Goal: Communication & Community: Answer question/provide support

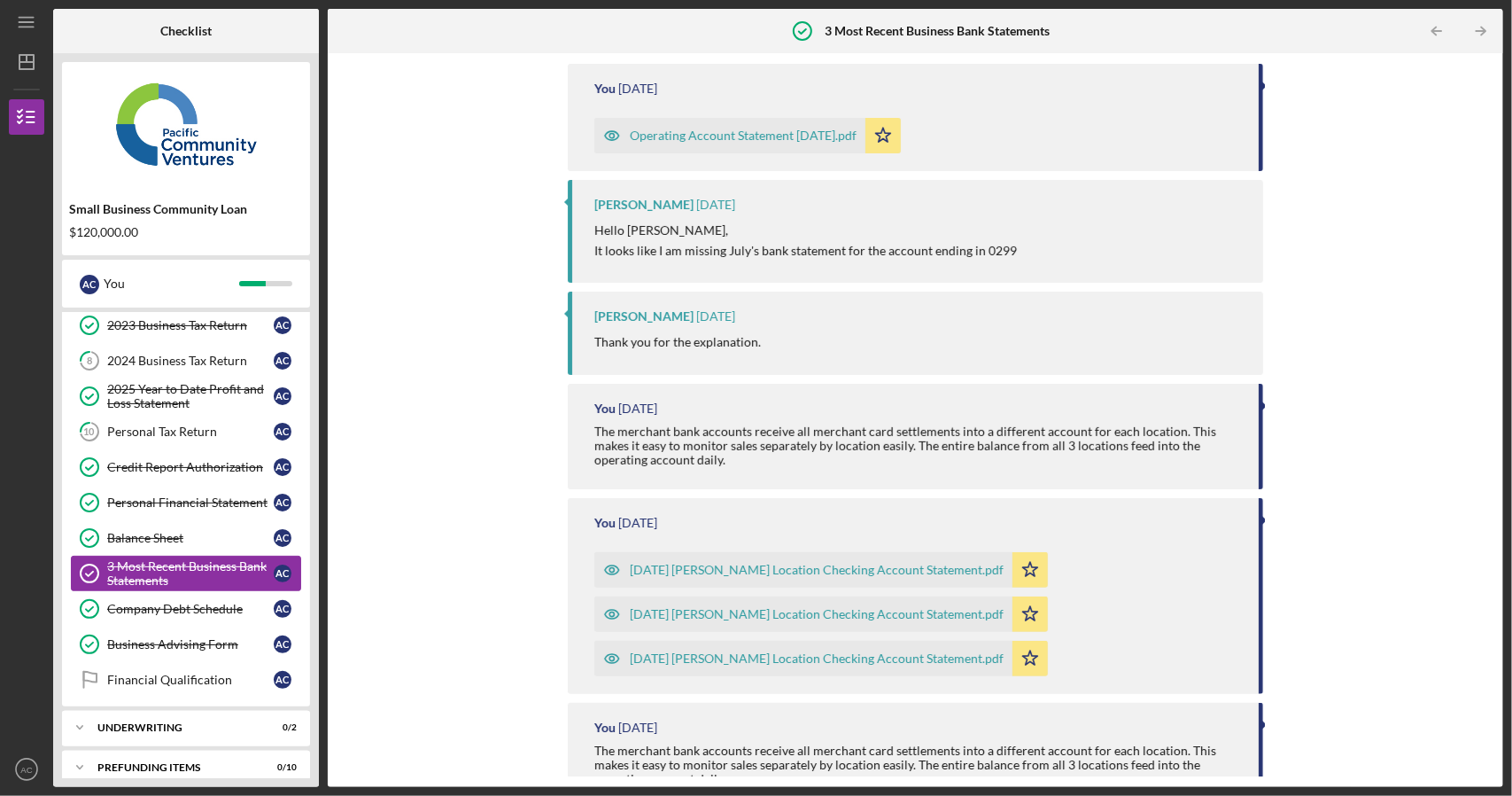
scroll to position [160, 0]
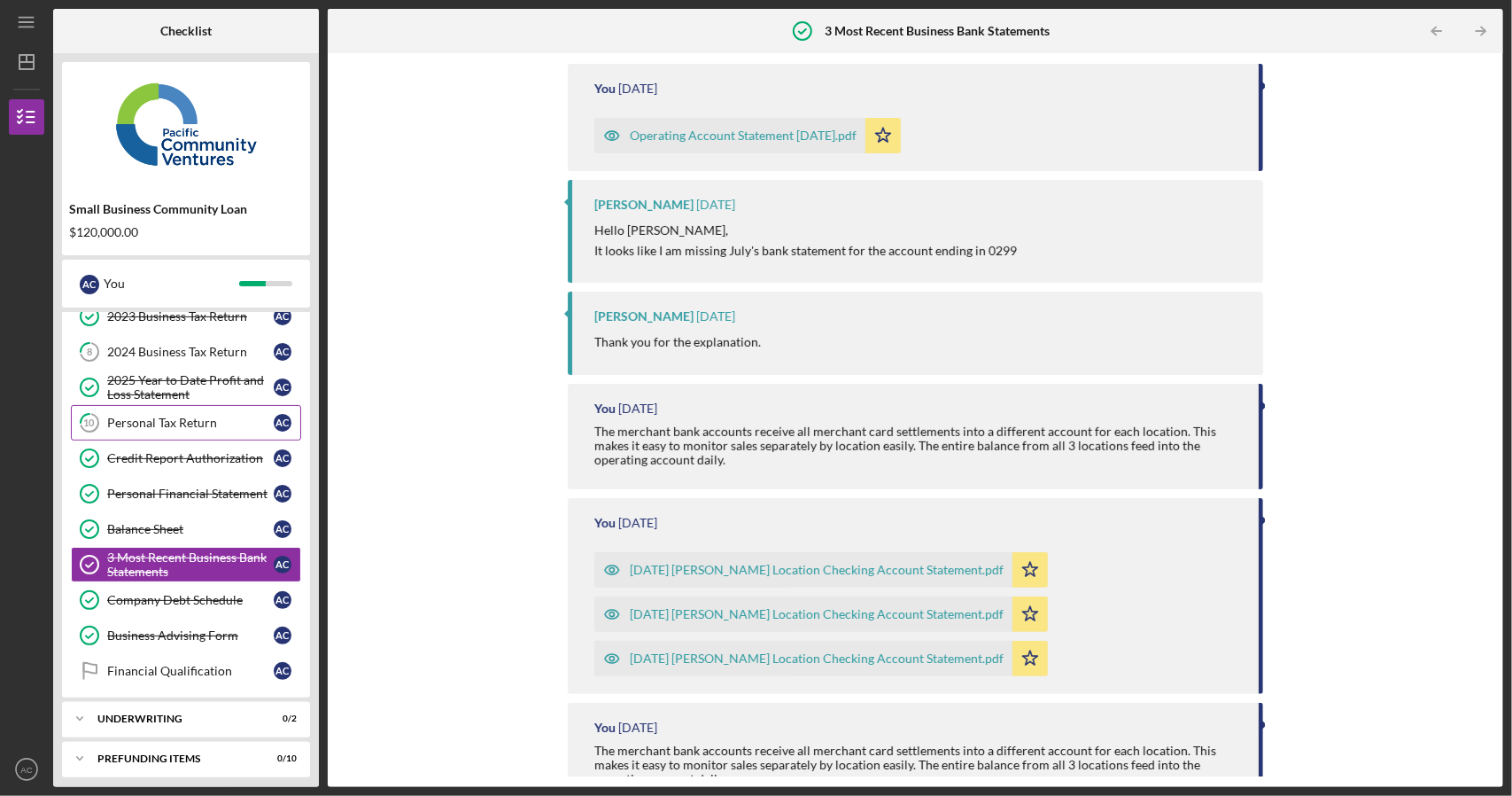
click at [184, 415] on div "Personal Tax Return" at bounding box center [190, 423] width 167 height 14
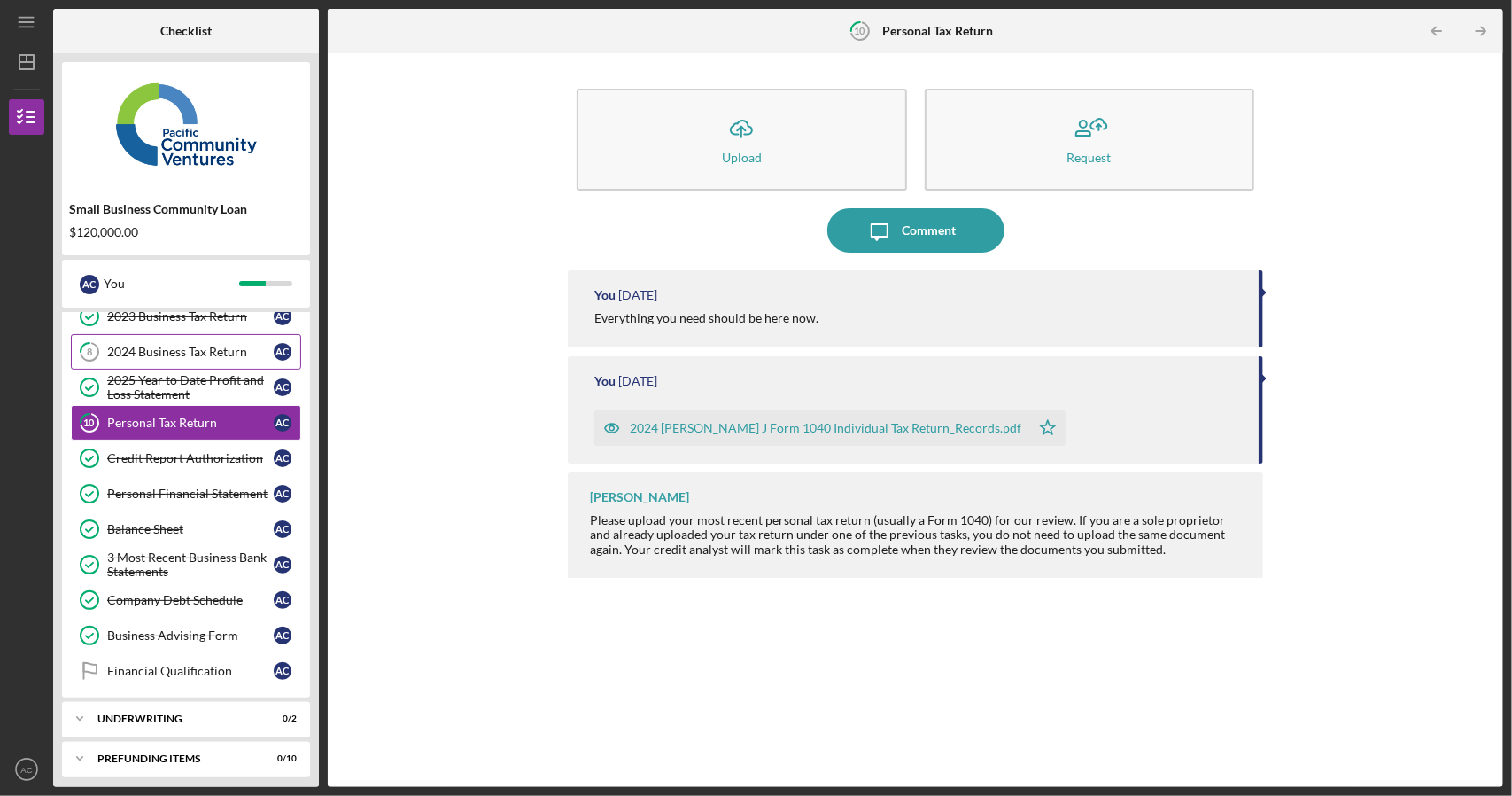
click at [177, 357] on link "8 2024 Business Tax Return A C" at bounding box center [186, 352] width 231 height 36
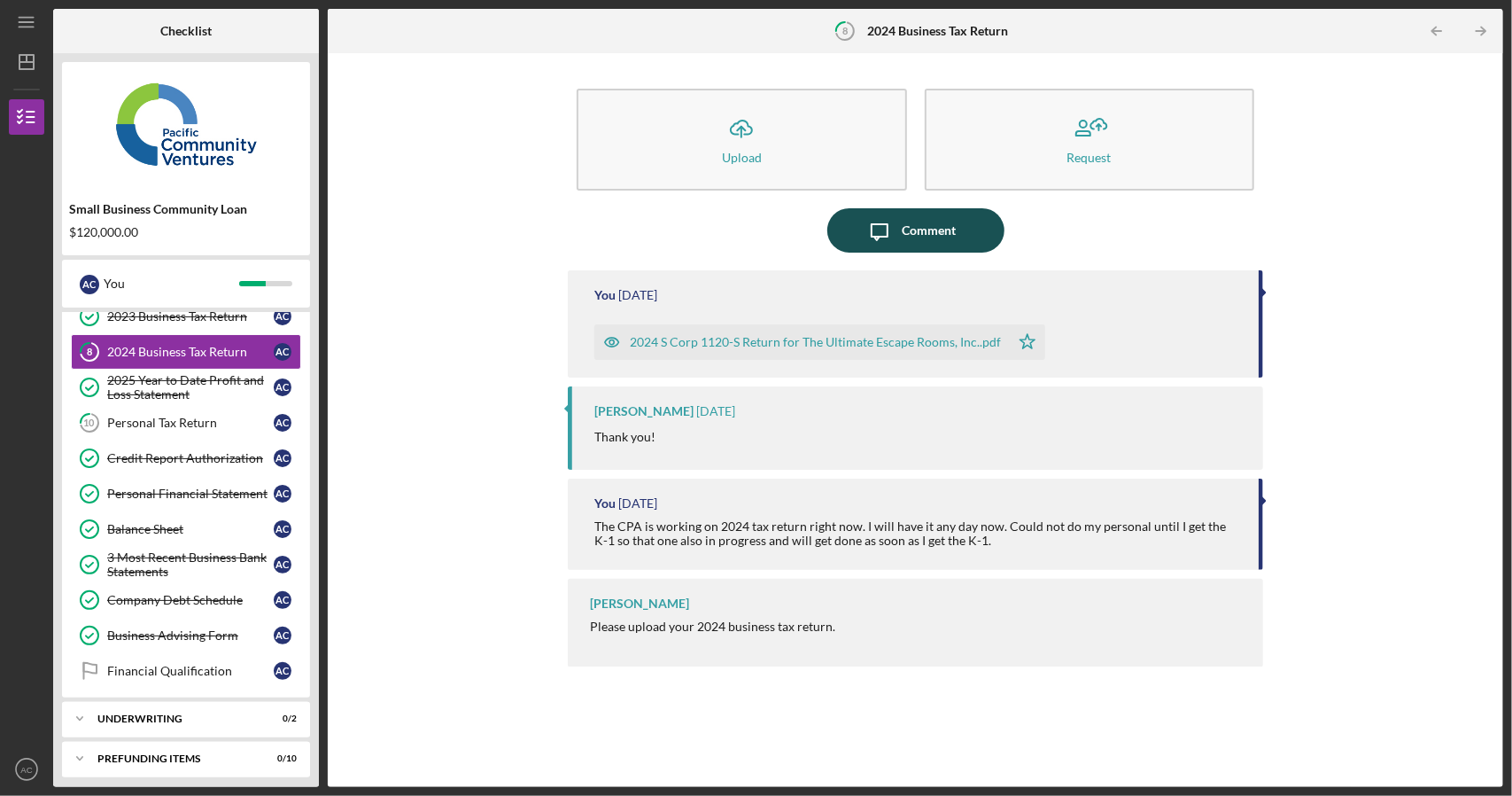
click at [896, 227] on icon "Icon/Message" at bounding box center [880, 231] width 45 height 45
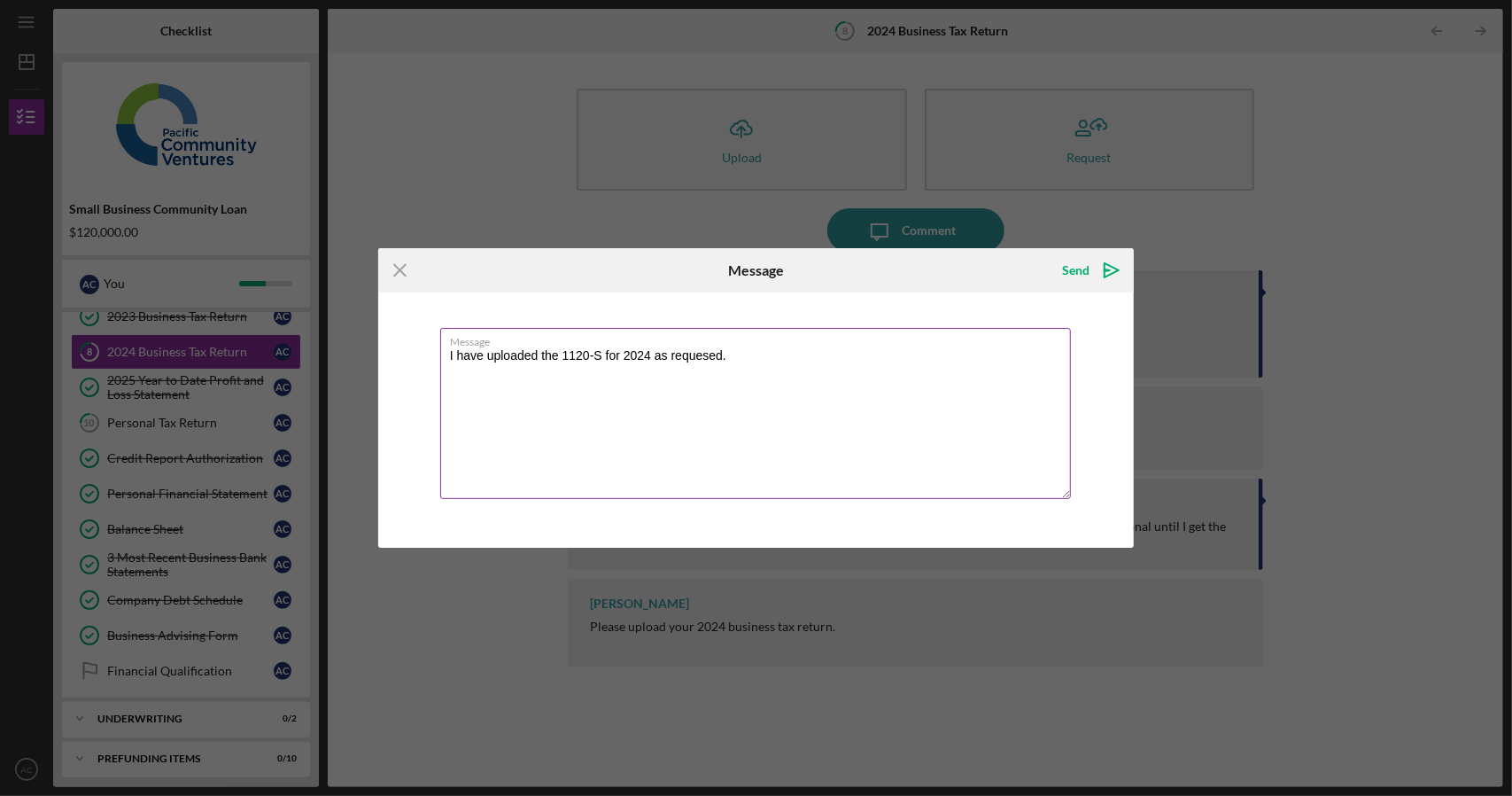
click at [711, 360] on textarea "I have uploaded the 1120-S for 2024 as requesed." at bounding box center [756, 414] width 632 height 171
click at [709, 360] on textarea "I have uploaded the 1120-S for 2024 as requesed." at bounding box center [756, 414] width 632 height 171
click at [440, 350] on textarea "I have uploaded the 1120-S for 2024 as requested." at bounding box center [756, 414] width 632 height 171
type textarea "Good Morning. I have uploaded the 1120-S for 2024 as requested."
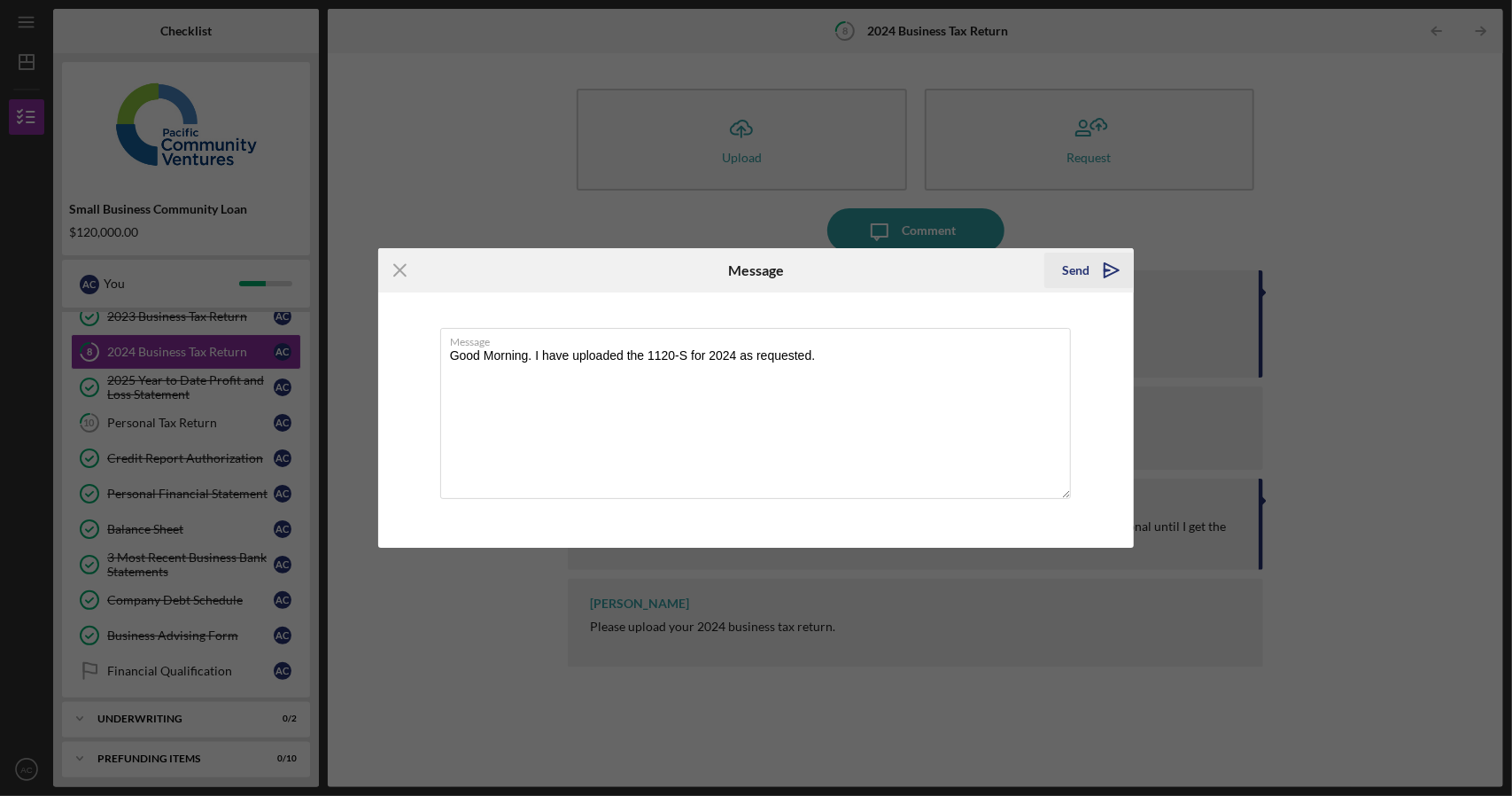
click at [1094, 271] on icon "Icon/icon-invite-send" at bounding box center [1112, 270] width 45 height 45
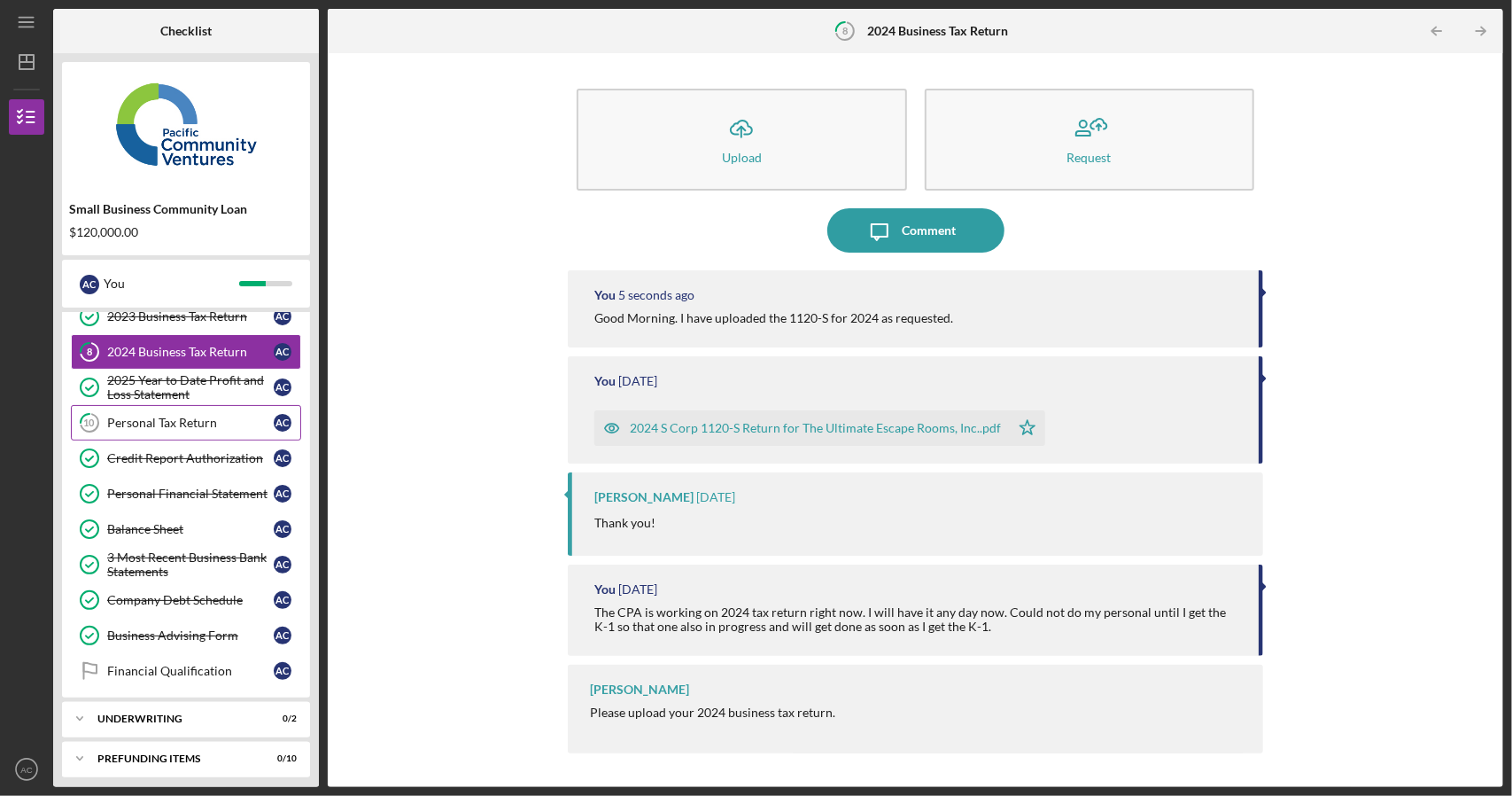
click at [170, 415] on div "Personal Tax Return" at bounding box center [190, 423] width 167 height 14
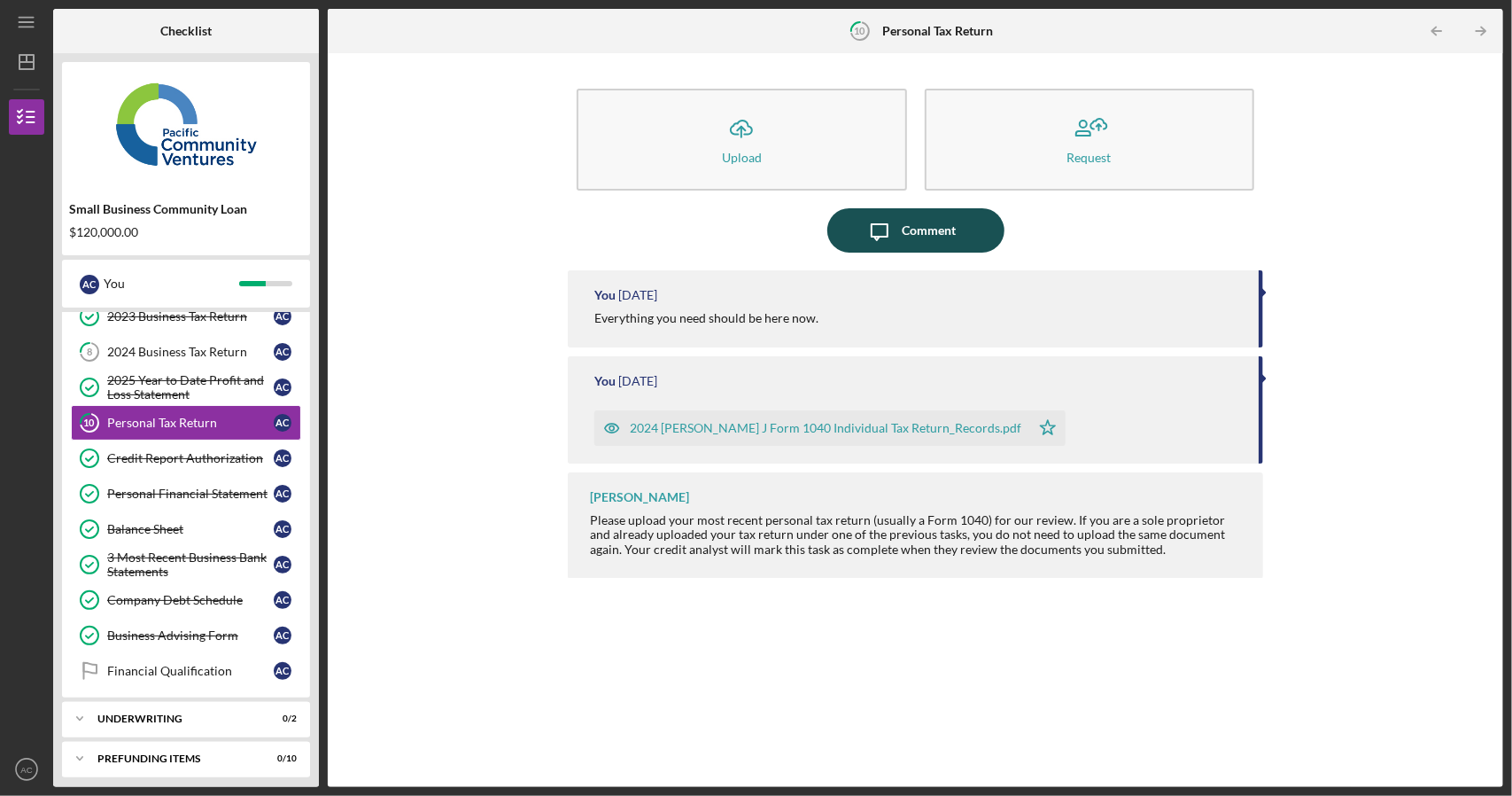
click at [895, 227] on icon "Icon/Message" at bounding box center [880, 231] width 45 height 45
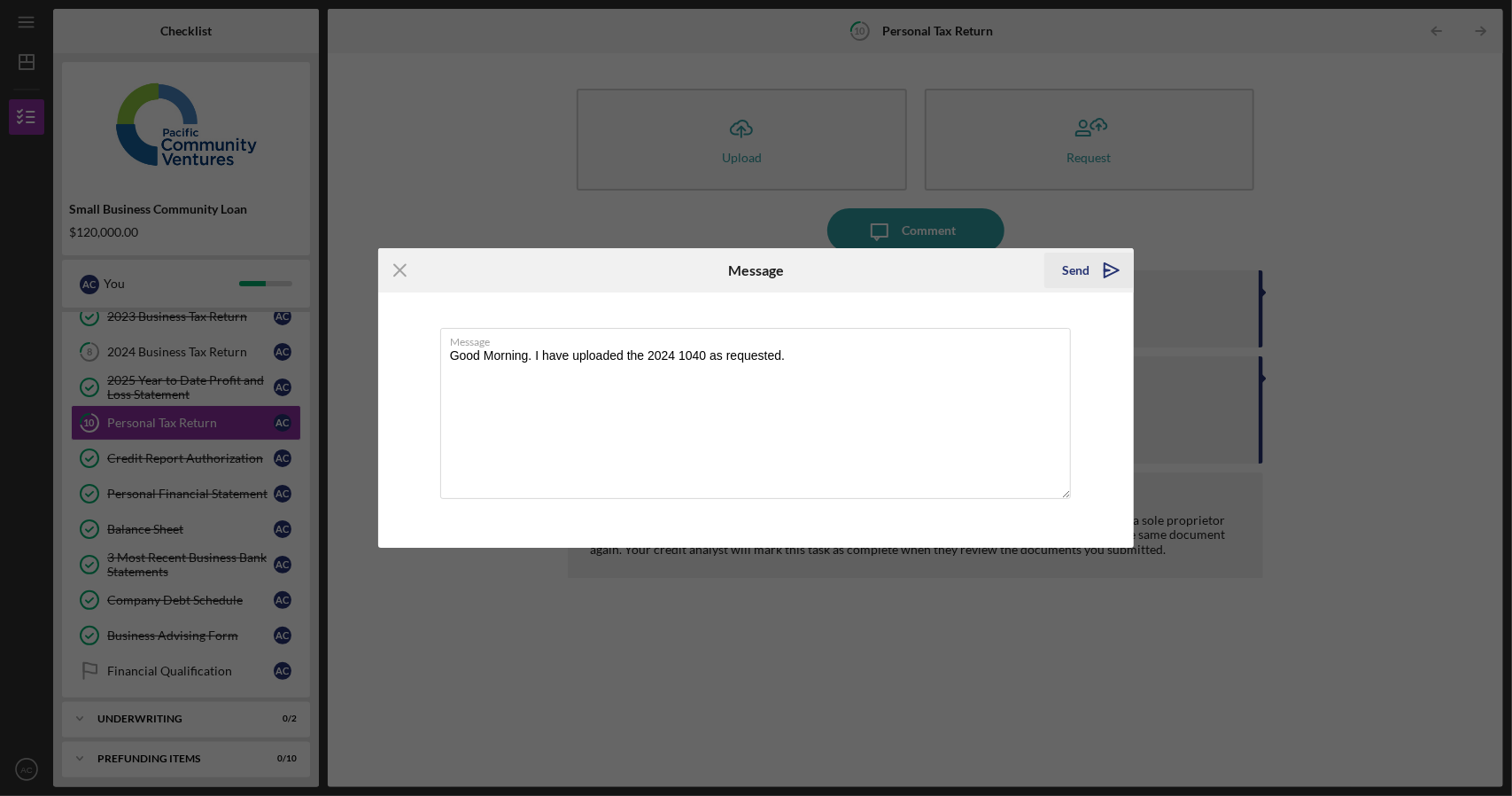
type textarea "Good Morning. I have uploaded the 2024 1040 as requested."
click at [1082, 269] on div "Send" at bounding box center [1075, 270] width 28 height 36
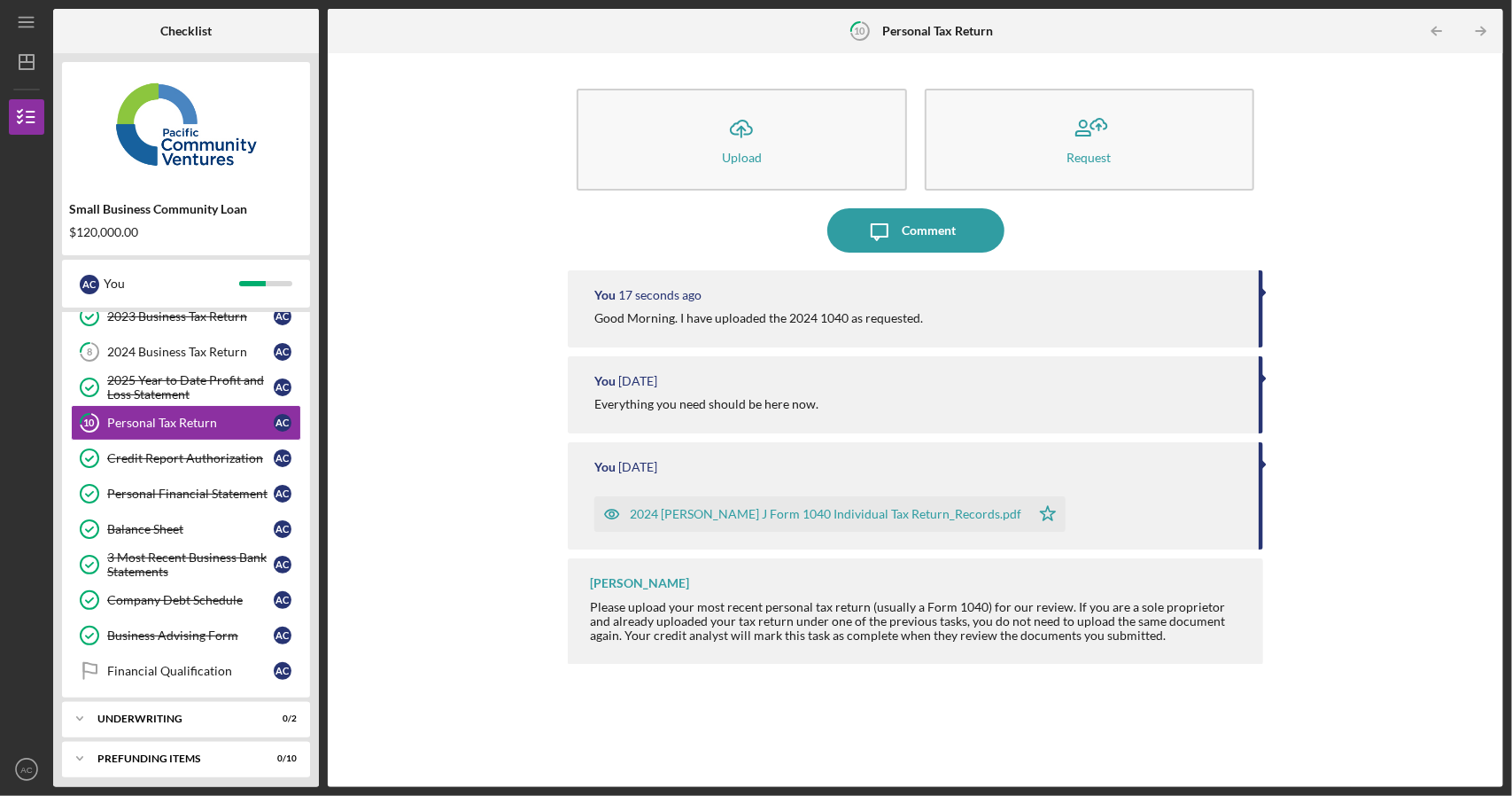
click at [420, 385] on div "Icon/Upload Upload Request Icon/Message Comment You 17 seconds ago Good Morning…" at bounding box center [916, 420] width 1158 height 716
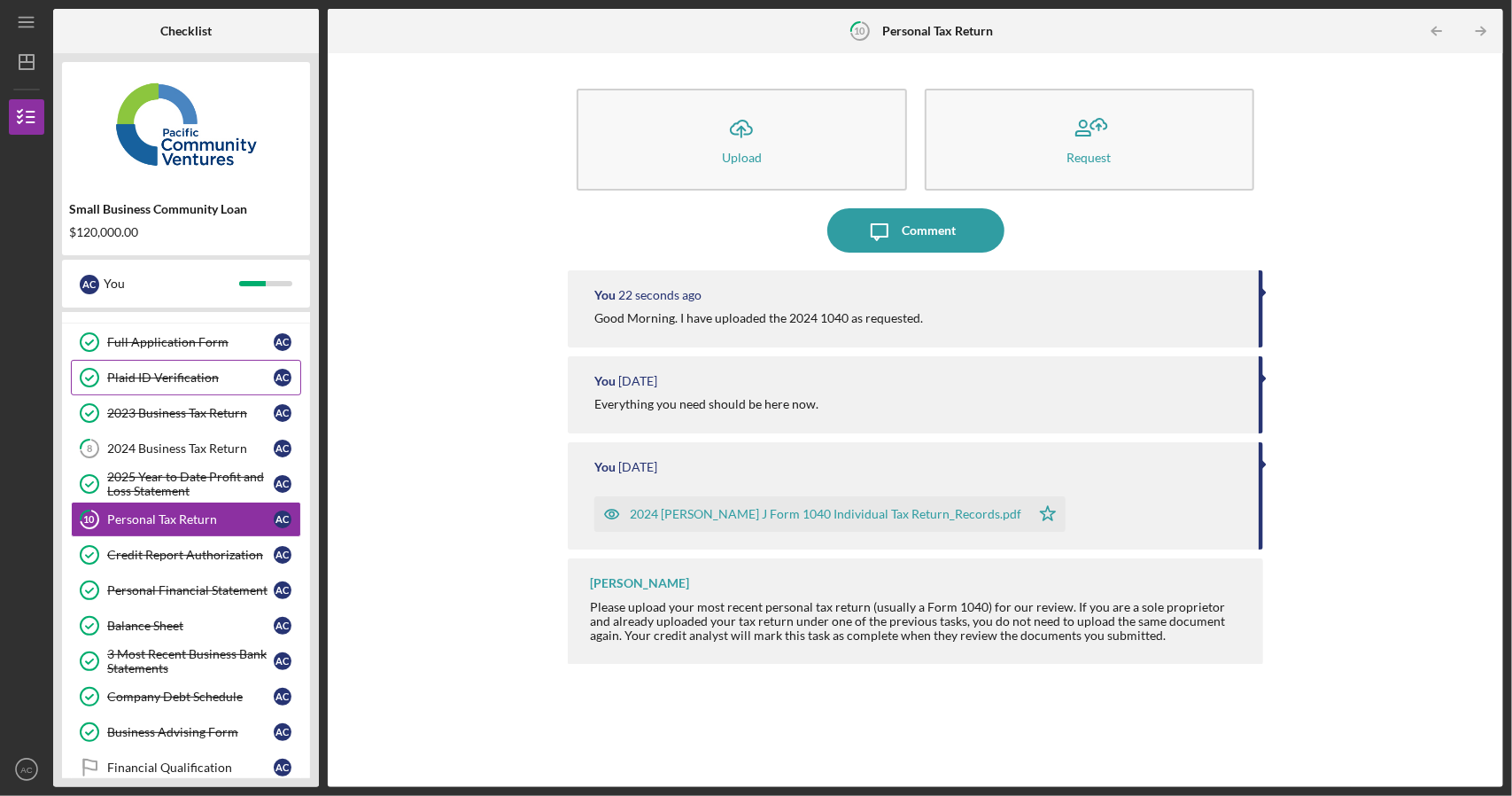
scroll to position [160, 0]
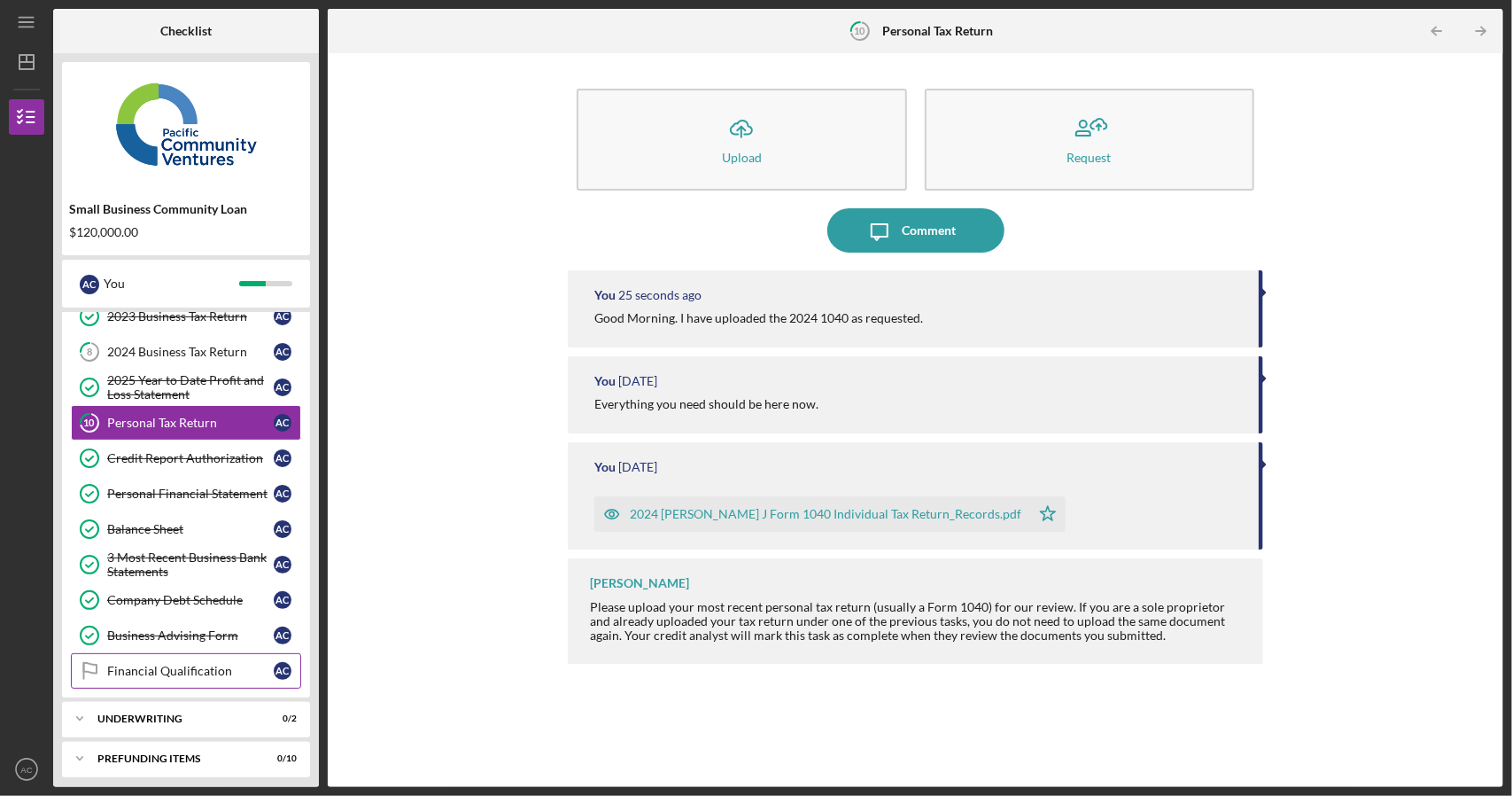
click at [193, 671] on link "Financial Qualification Financial Qualification A C" at bounding box center [186, 671] width 231 height 36
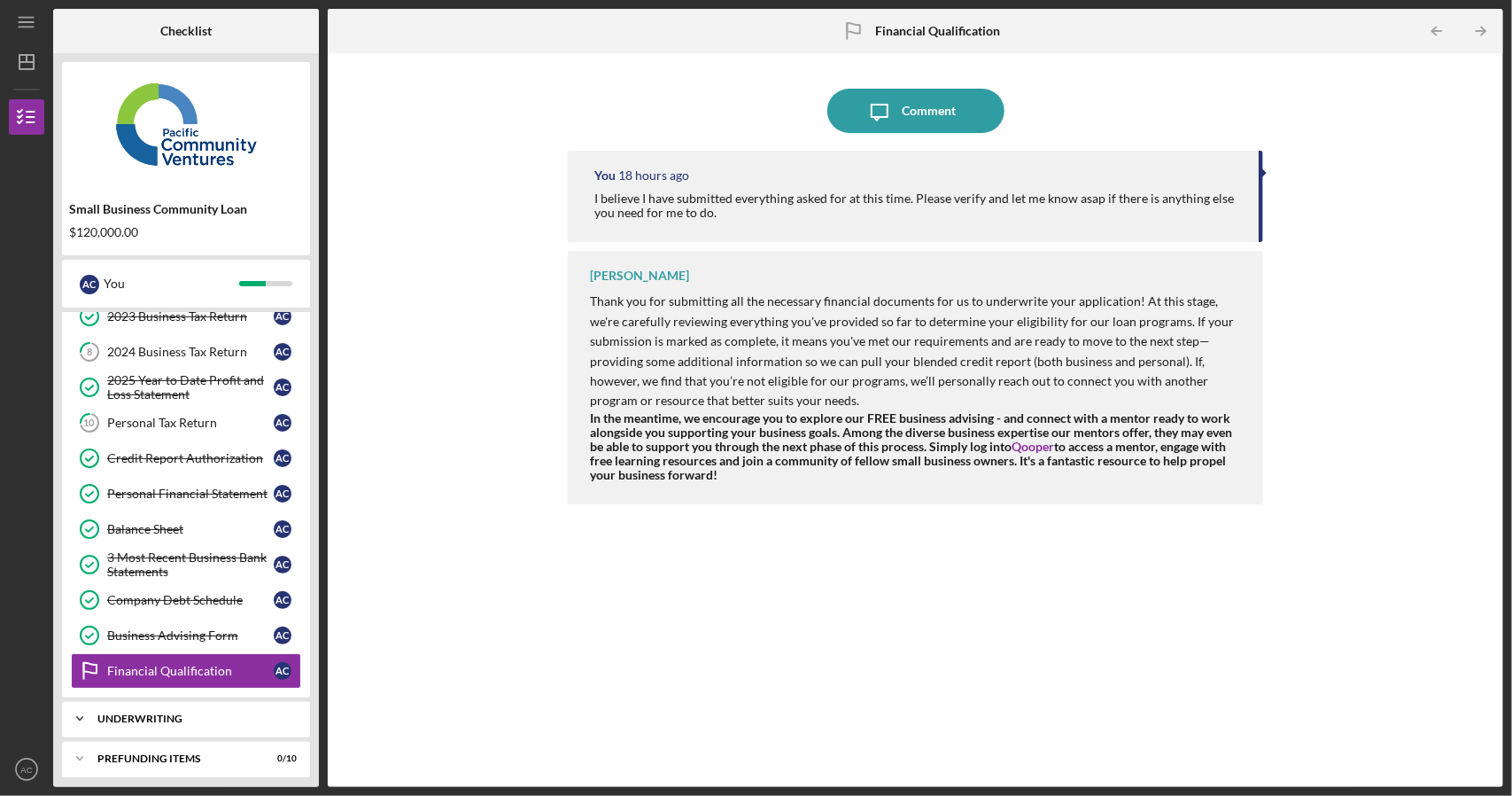
click at [176, 713] on div "Underwriting" at bounding box center [192, 718] width 191 height 11
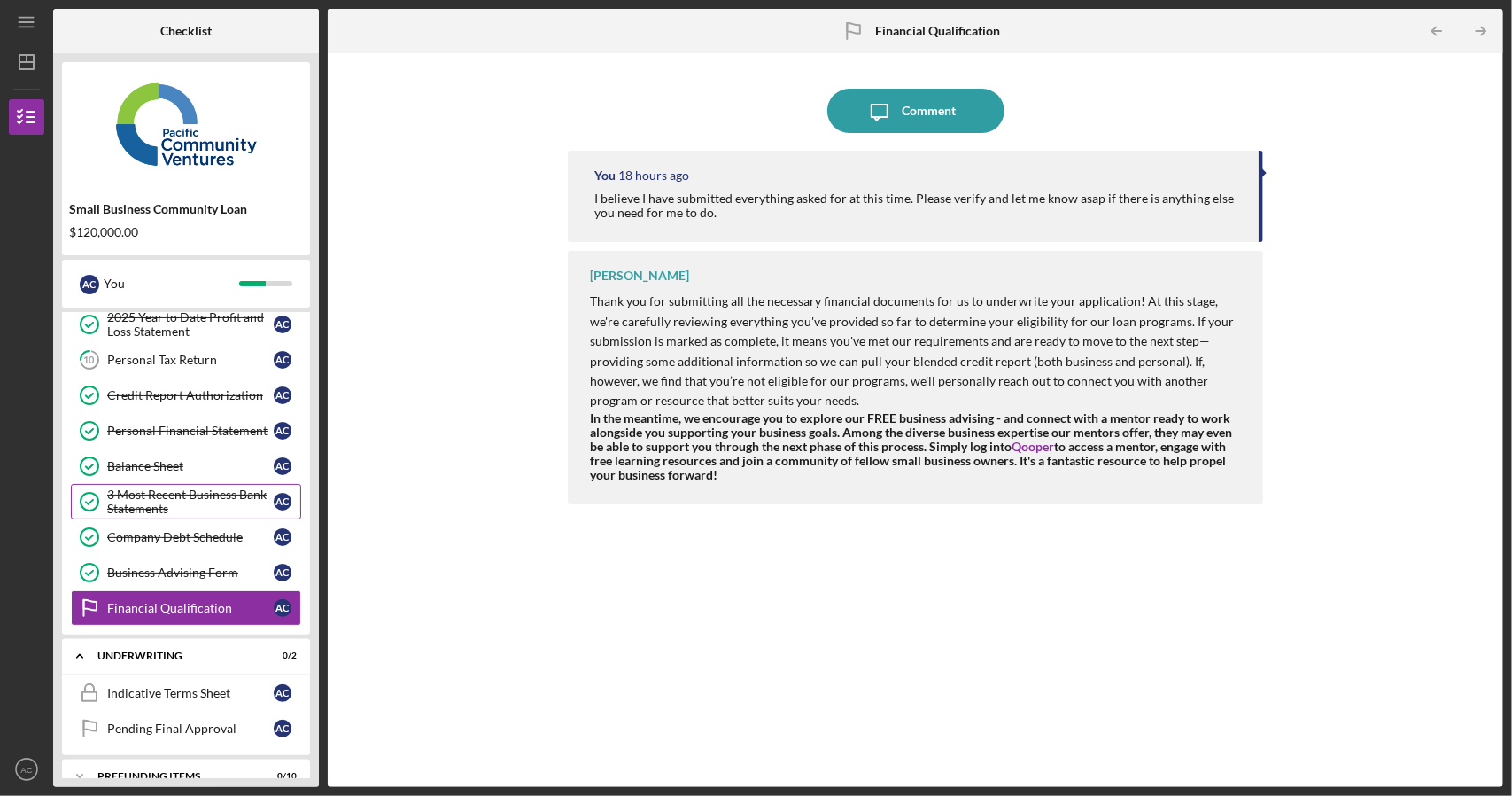
scroll to position [239, 0]
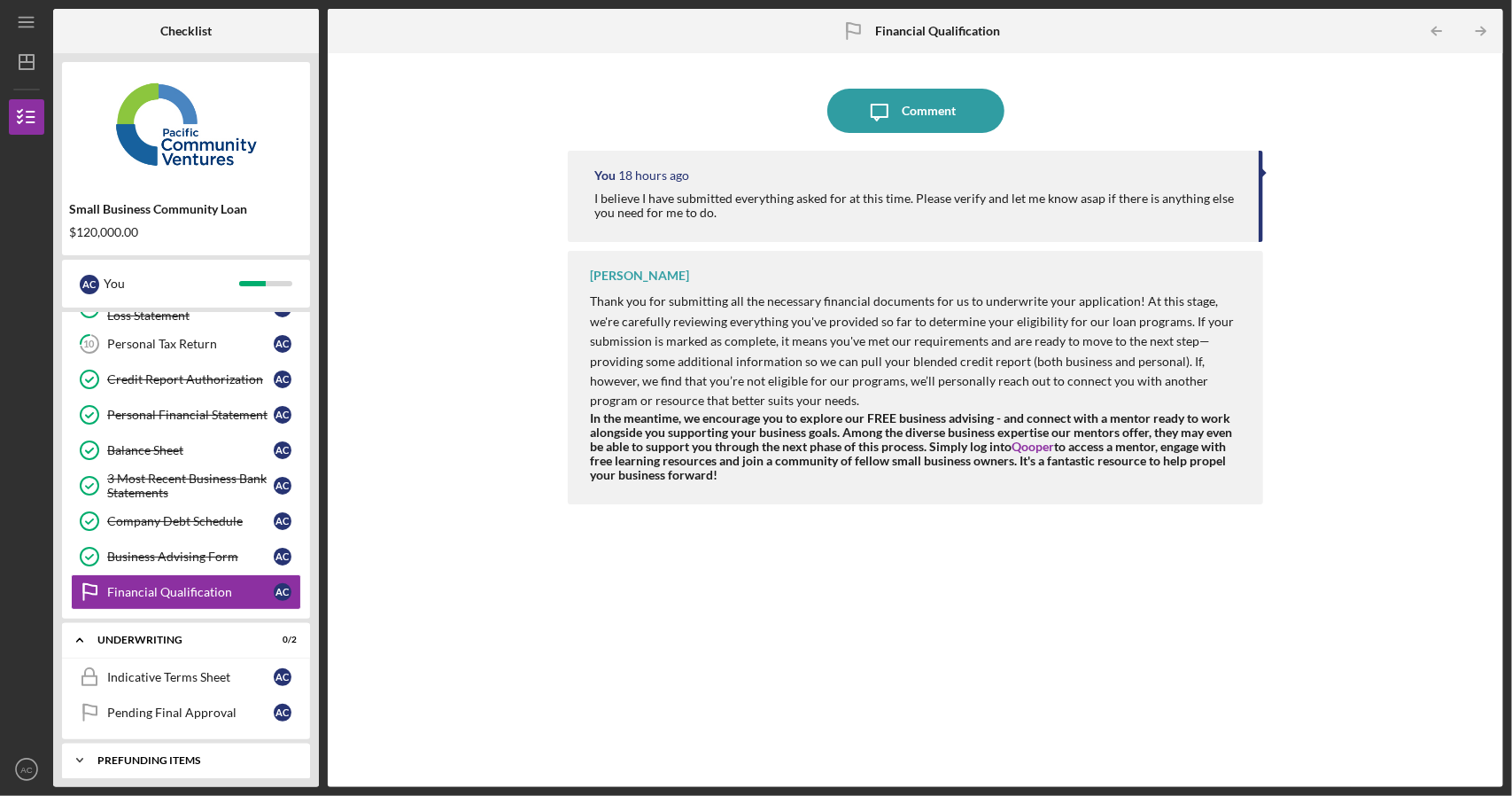
click at [135, 756] on div "Icon/Expander Prefunding Items 0 / 10" at bounding box center [186, 760] width 248 height 36
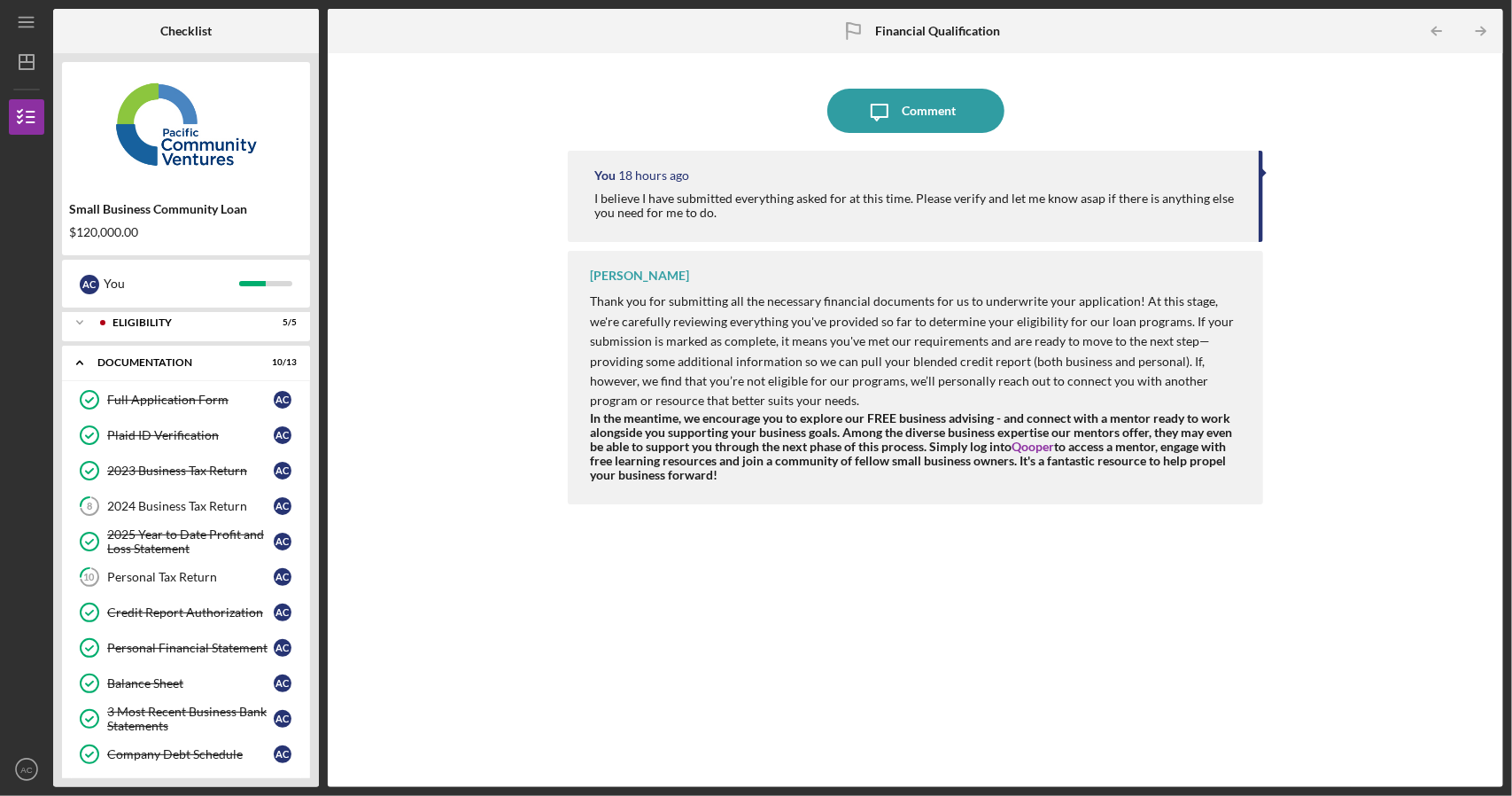
scroll to position [0, 0]
